Goal: Task Accomplishment & Management: Use online tool/utility

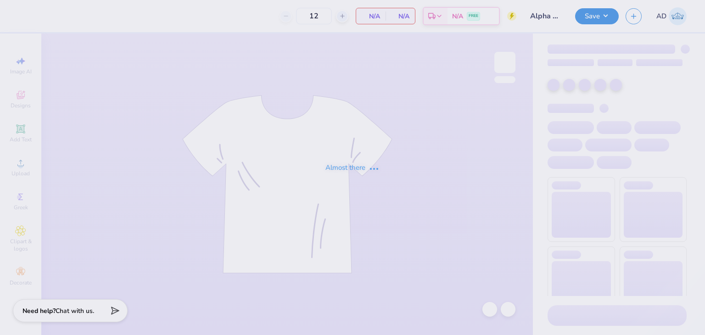
type input "Alpha Kappa Lambda fall rush merch"
type input "50"
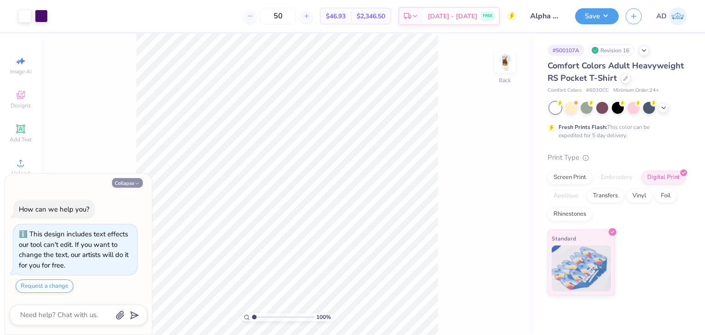
click at [135, 183] on icon "button" at bounding box center [138, 184] width 6 height 6
type textarea "x"
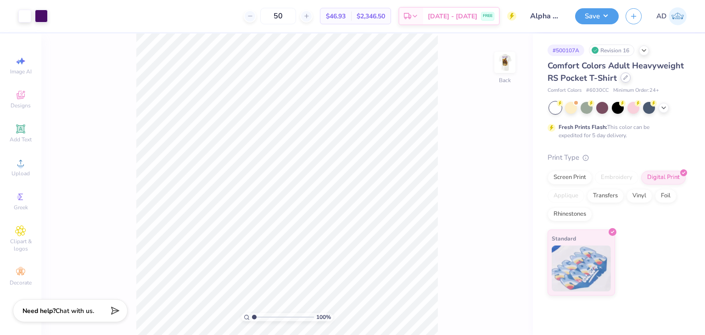
click at [623, 80] on div at bounding box center [626, 78] width 10 height 10
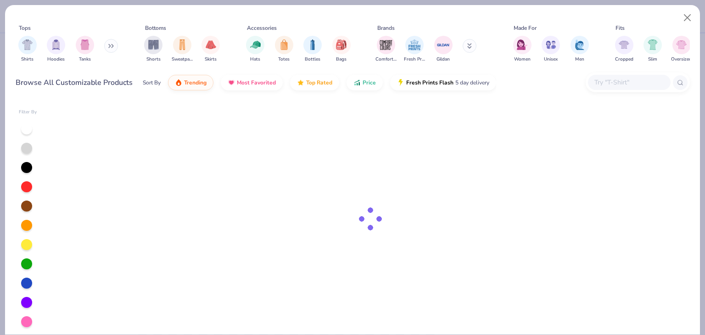
click at [609, 84] on input "text" at bounding box center [629, 82] width 71 height 11
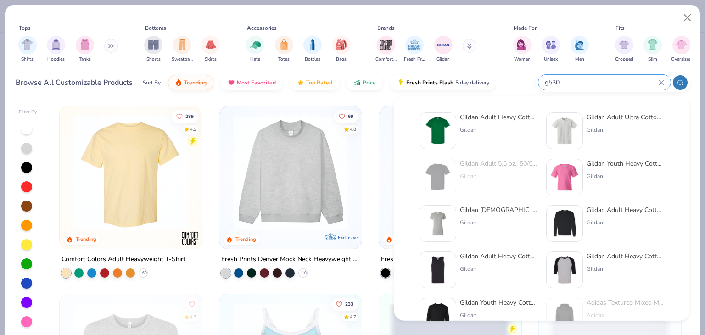
type input "g530"
click at [482, 117] on div "Gildan Adult Heavy Cotton T-Shirt" at bounding box center [498, 117] width 77 height 10
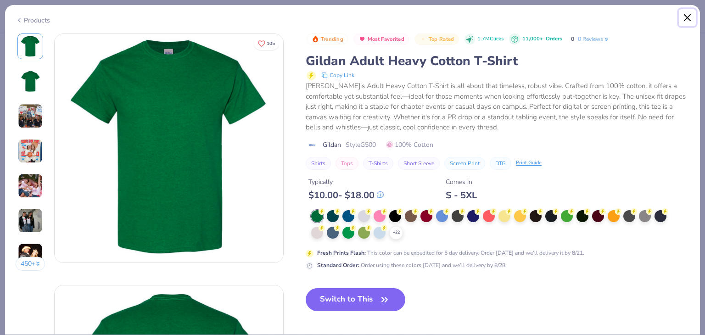
click at [688, 15] on button "Close" at bounding box center [687, 17] width 17 height 17
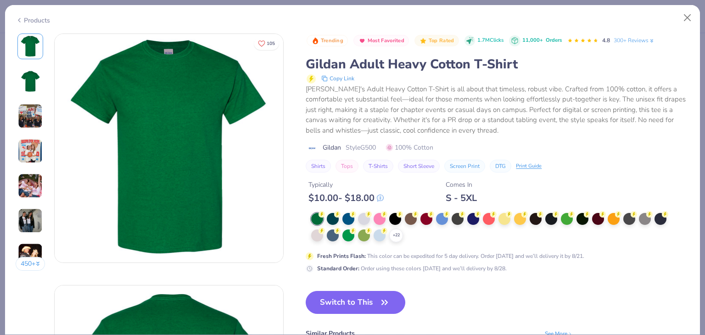
click at [686, 14] on button "Close" at bounding box center [687, 17] width 17 height 17
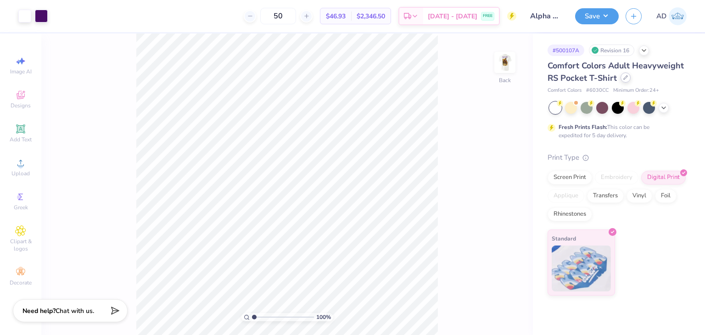
click at [626, 78] on icon at bounding box center [625, 77] width 5 height 5
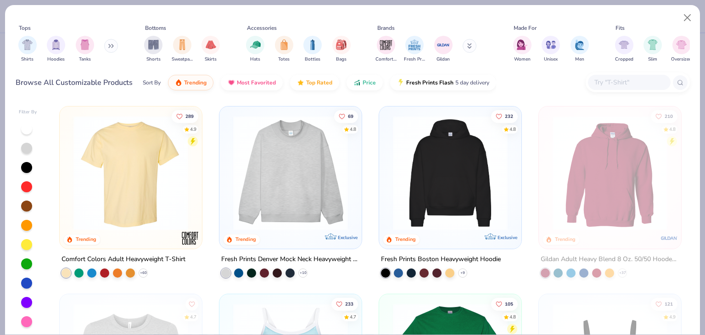
click at [626, 78] on input "text" at bounding box center [629, 82] width 71 height 11
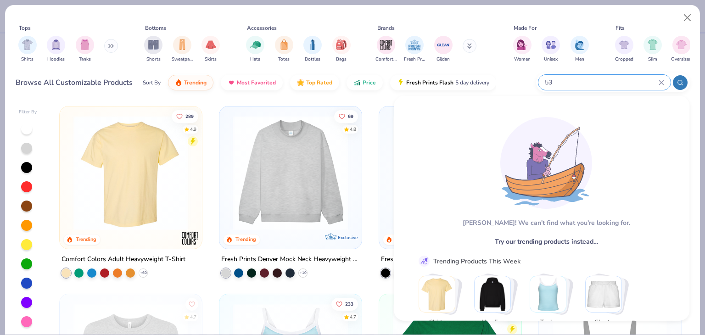
type input "5"
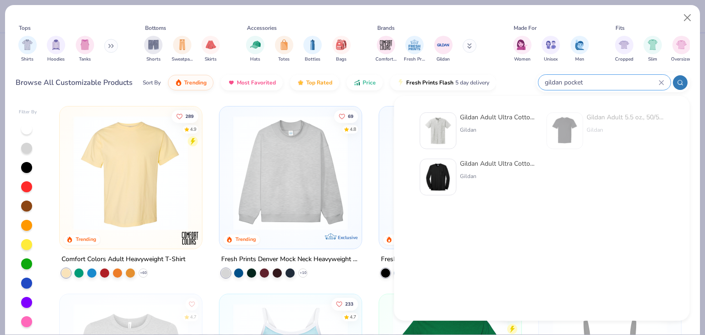
type input "gildan pocket"
click at [509, 114] on div "Gildan Adult Ultra Cotton 6 Oz. Pocket T-Shirt" at bounding box center [498, 117] width 77 height 10
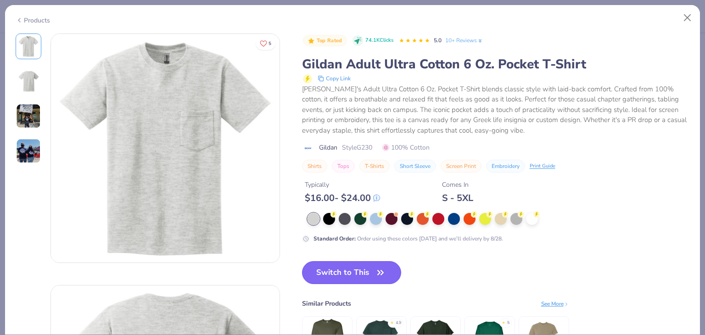
click at [348, 266] on button "Switch to This" at bounding box center [352, 272] width 100 height 23
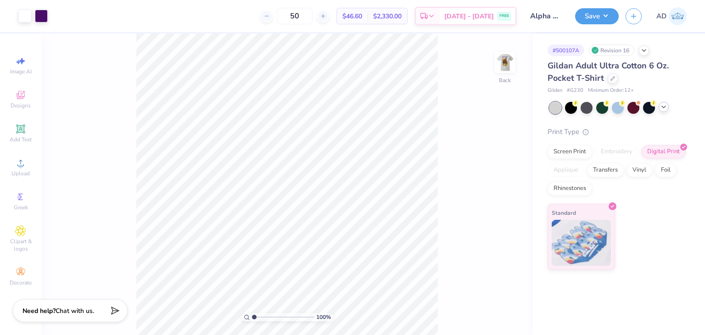
click at [667, 107] on icon at bounding box center [663, 106] width 7 height 7
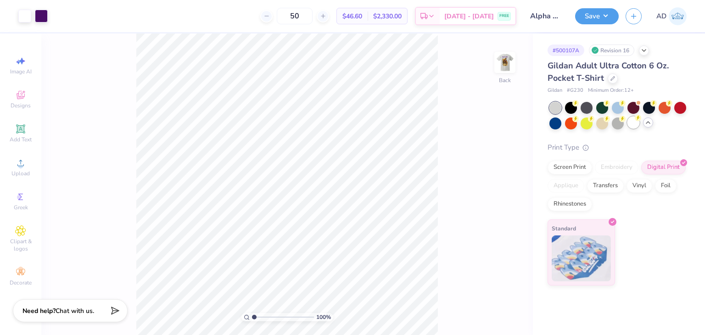
click at [639, 121] on div at bounding box center [634, 123] width 12 height 12
